Goal: Transaction & Acquisition: Purchase product/service

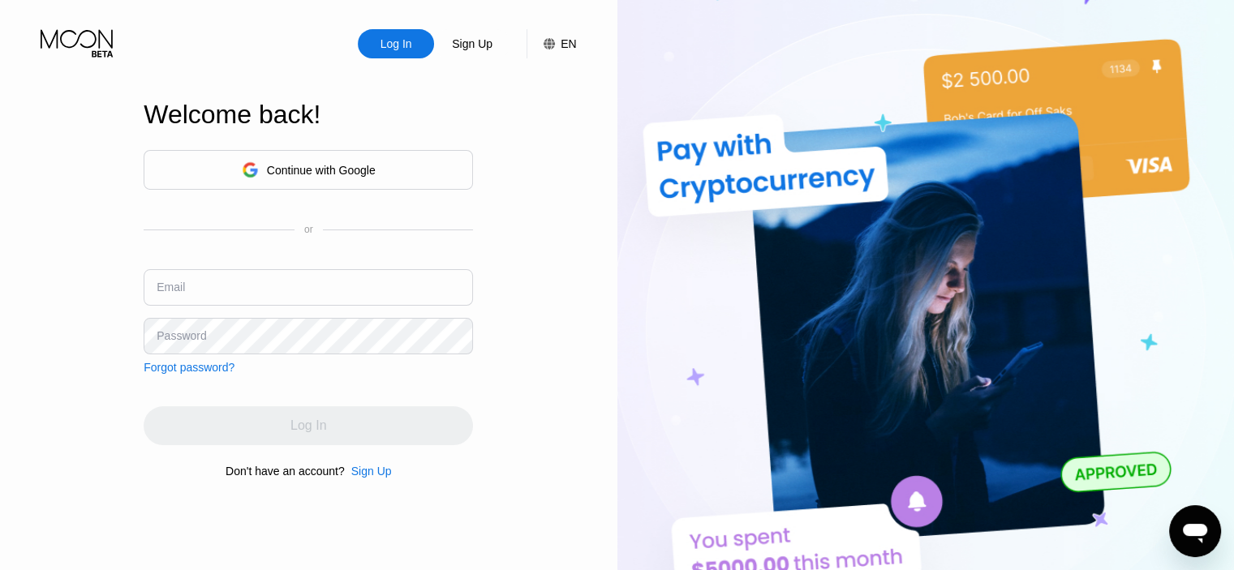
click at [342, 169] on div "Continue with Google" at bounding box center [321, 170] width 109 height 13
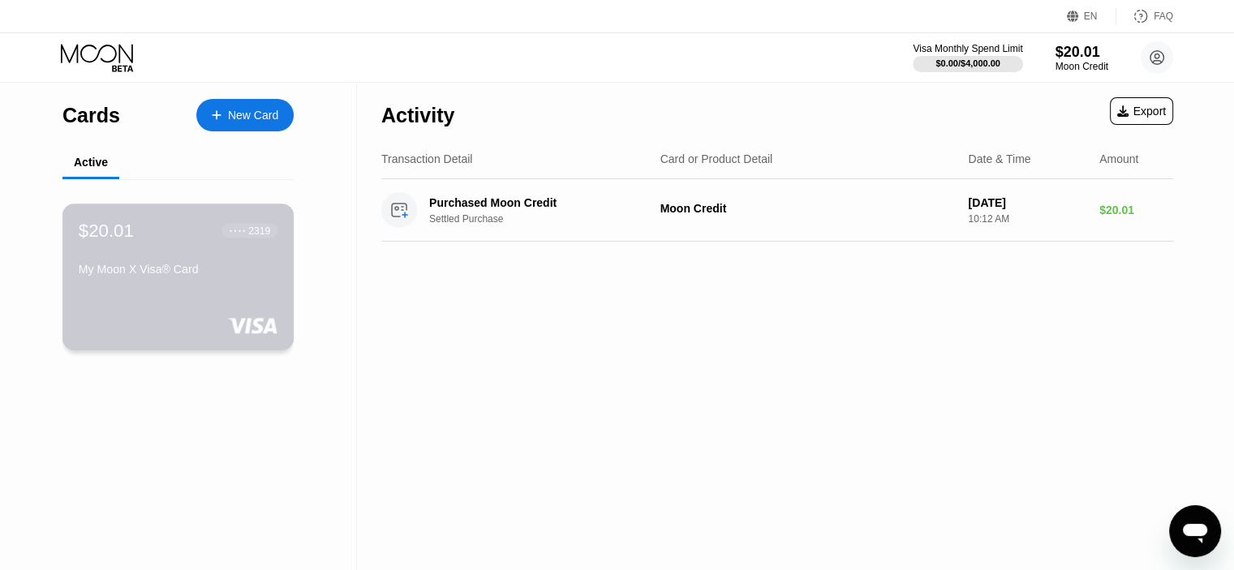
click at [196, 303] on div "$20.01 ● ● ● ● 2319 My Moon X Visa® Card" at bounding box center [178, 277] width 232 height 147
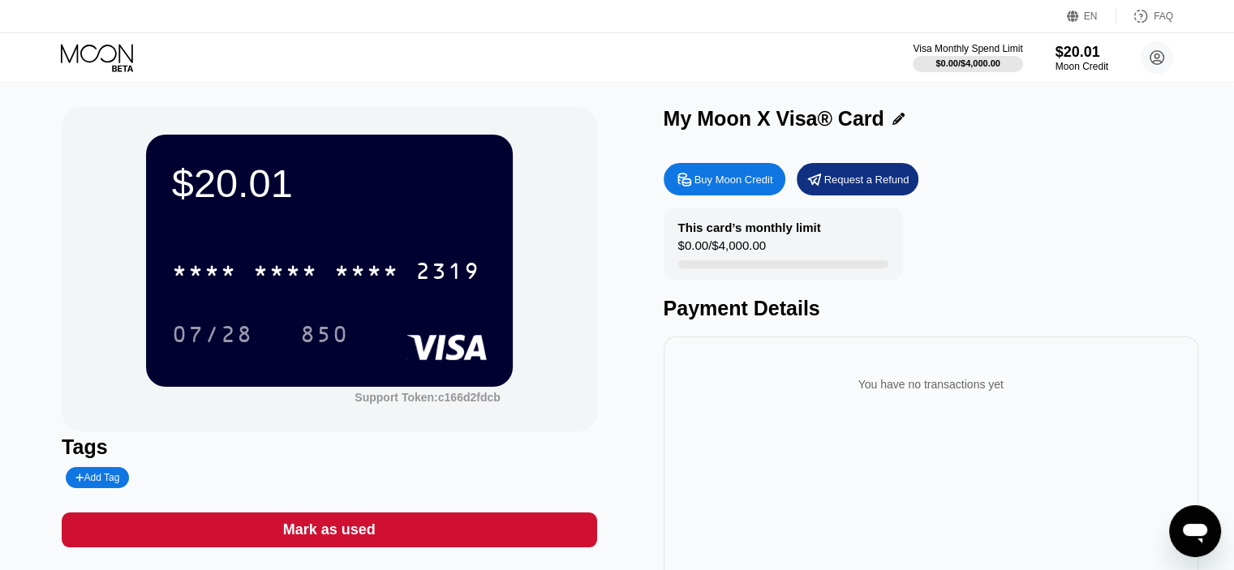
click at [1043, 256] on div "This card’s monthly limit $0.00 / $4,000.00 Payment Details" at bounding box center [931, 264] width 535 height 113
click at [983, 195] on div "Buy Moon Credit Request a Refund" at bounding box center [931, 179] width 535 height 32
click at [389, 306] on div "* * * * * * * * * * * * 2319 07/28 850" at bounding box center [329, 287] width 315 height 96
click at [305, 249] on div "* * * * * * * * * * * * 2319" at bounding box center [329, 266] width 315 height 55
click at [718, 186] on div "Buy Moon Credit" at bounding box center [734, 180] width 79 height 14
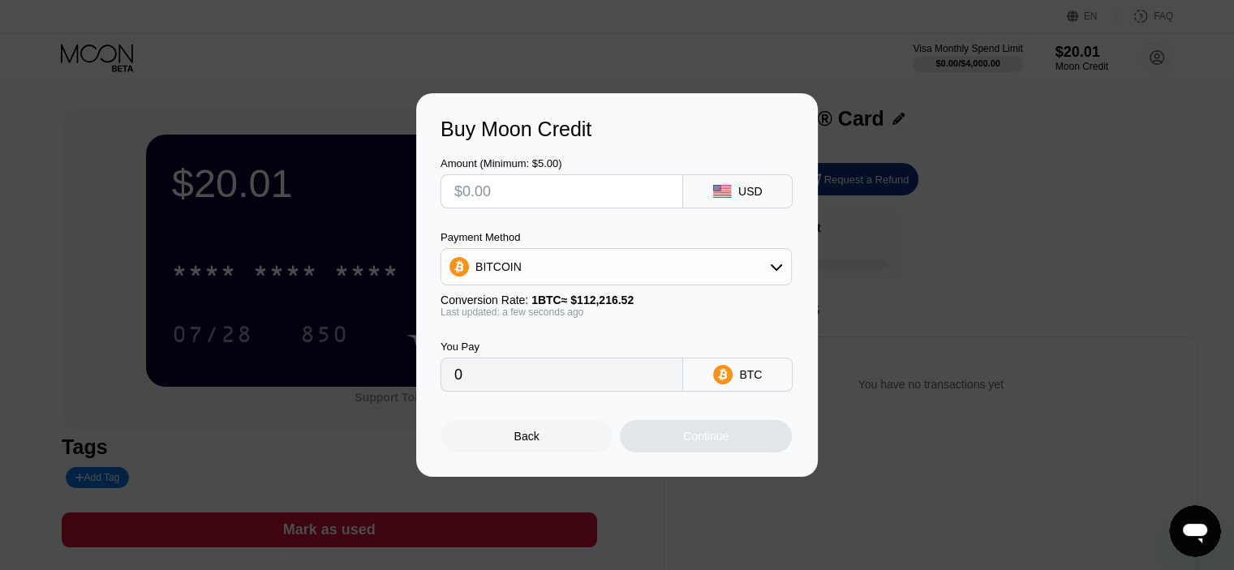
click at [772, 266] on icon at bounding box center [776, 268] width 11 height 6
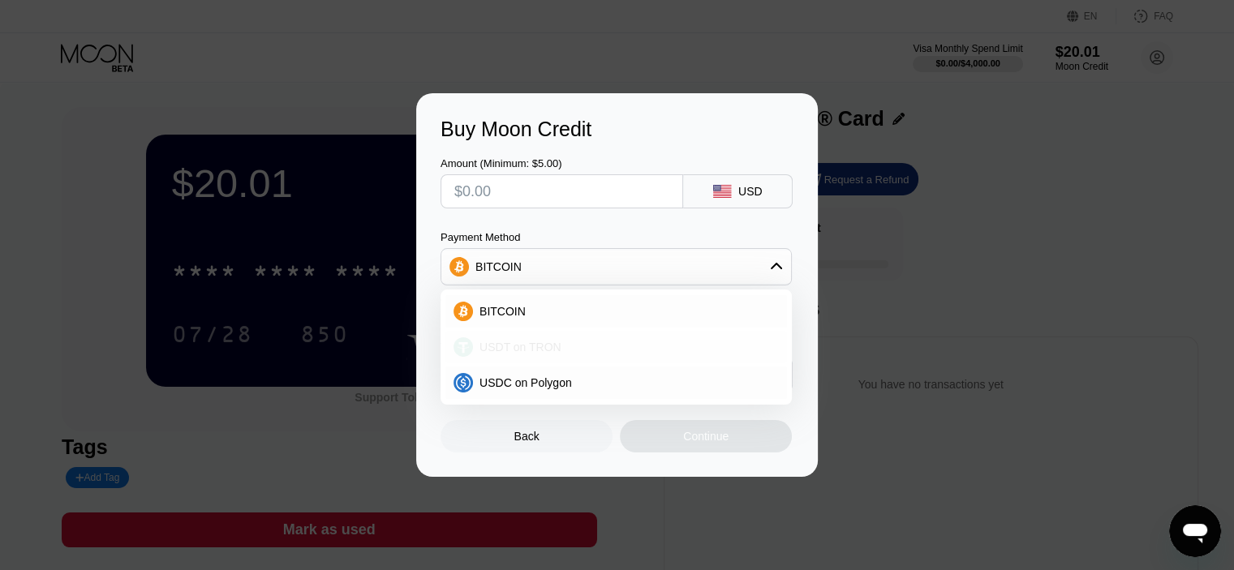
click at [659, 339] on div "USDT on TRON" at bounding box center [616, 347] width 342 height 32
type input "0.00"
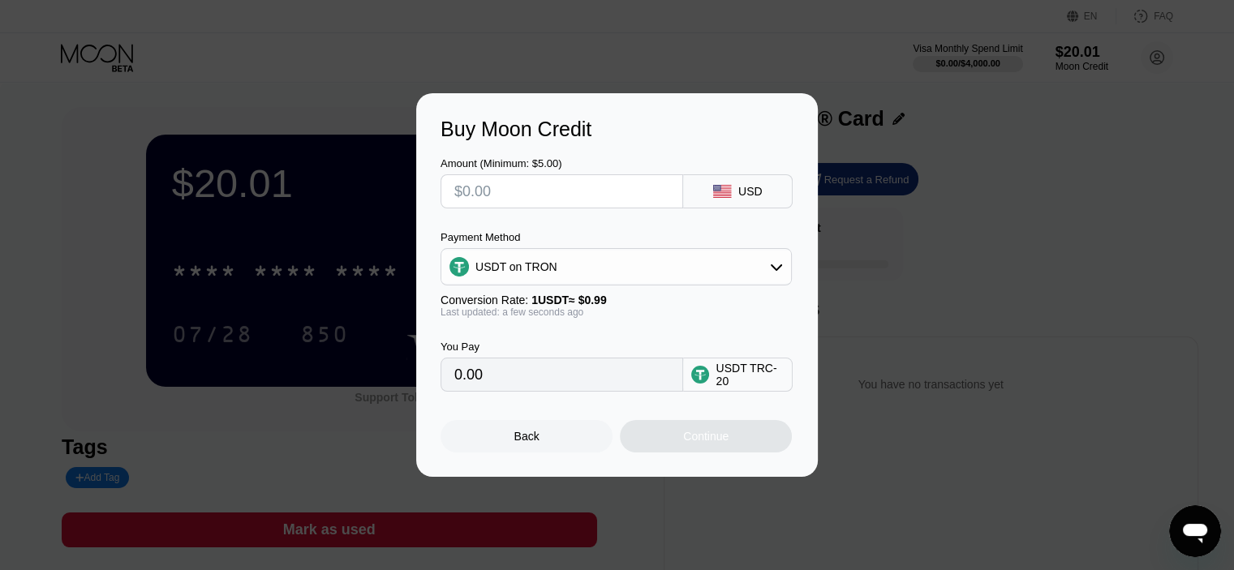
click at [544, 387] on input "0.00" at bounding box center [561, 375] width 215 height 32
click at [543, 387] on input "0.00" at bounding box center [561, 375] width 215 height 32
click at [480, 378] on input "0.00" at bounding box center [561, 375] width 215 height 32
click at [524, 194] on input "text" at bounding box center [561, 191] width 215 height 32
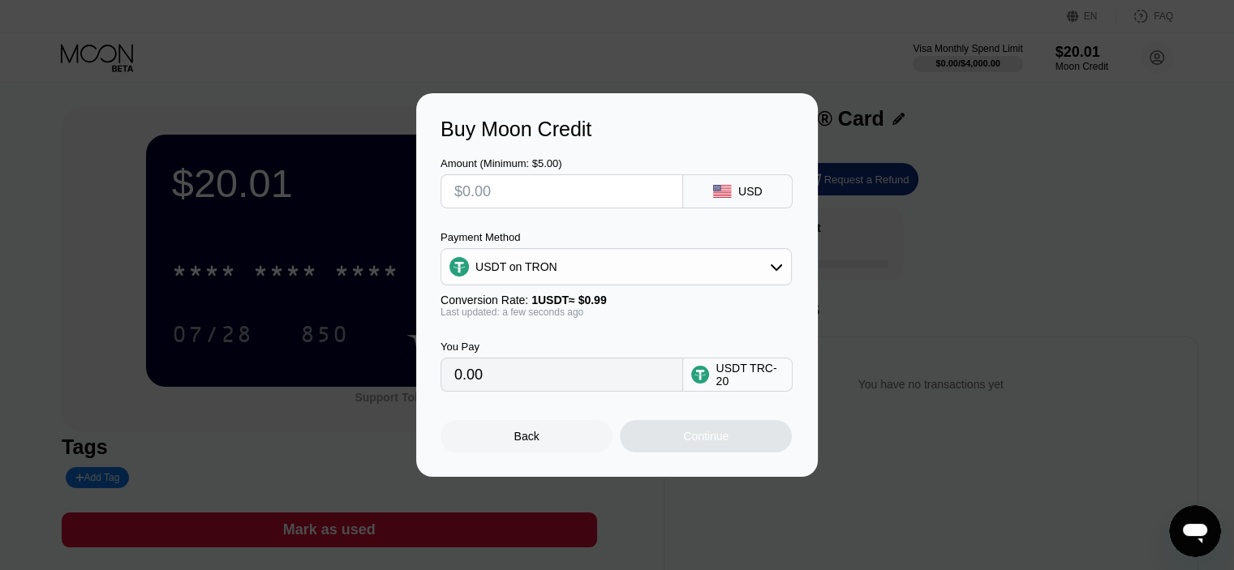
type input "$2"
type input "2.02"
type input "$20"
type input "20.20"
type input "$200"
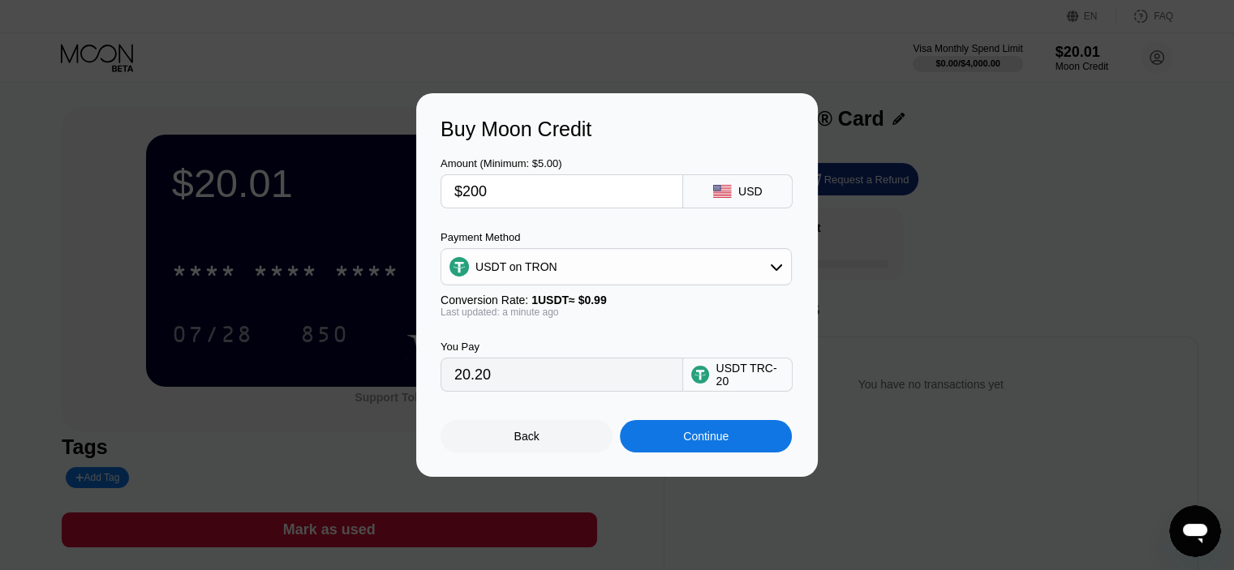
type input "202.02"
type input "$20"
type input "20.20"
type input "$2"
type input "0.00"
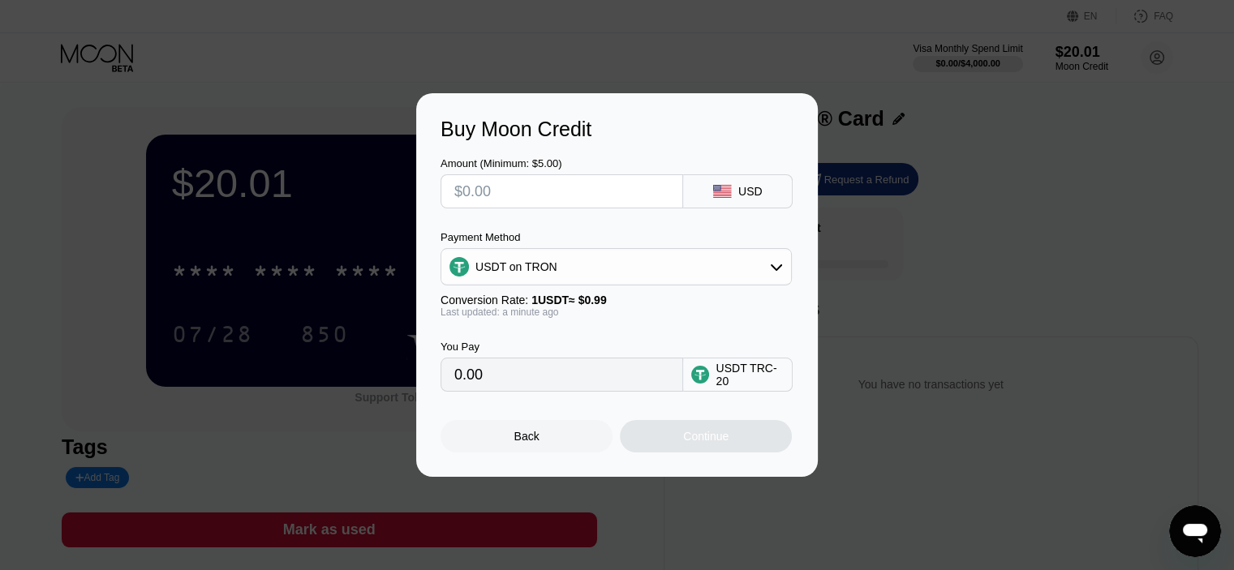
click at [1054, 259] on div "Buy Moon Credit Amount (Minimum: $5.00) USD Payment Method USDT on TRON Convers…" at bounding box center [617, 285] width 1234 height 384
click at [524, 443] on div "Back" at bounding box center [526, 436] width 25 height 13
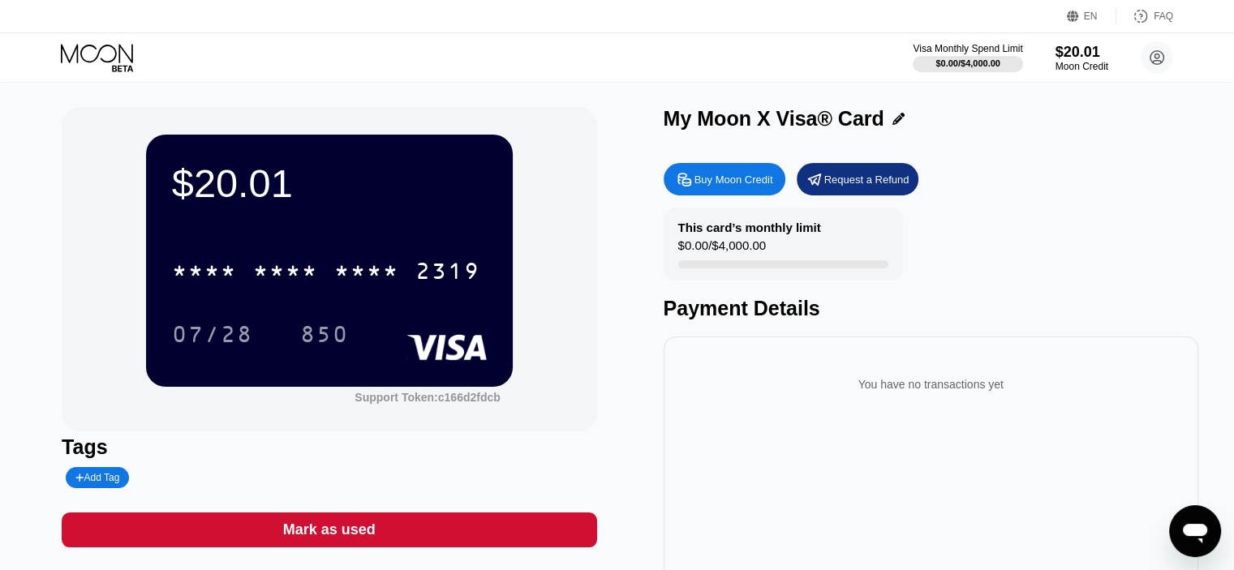
scroll to position [32, 0]
